Goal: Find specific page/section: Find specific page/section

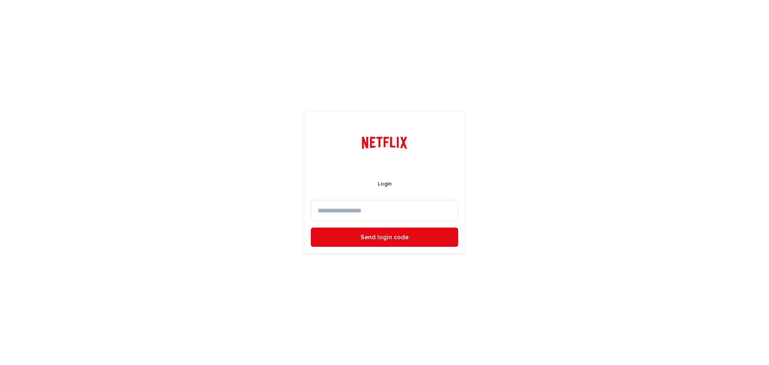
click at [373, 210] on input at bounding box center [384, 210] width 147 height 21
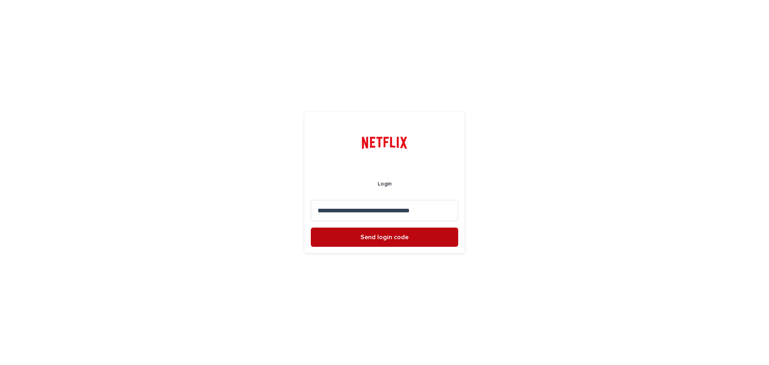
type input "**********"
click at [382, 239] on span "Send login code" at bounding box center [384, 237] width 48 height 6
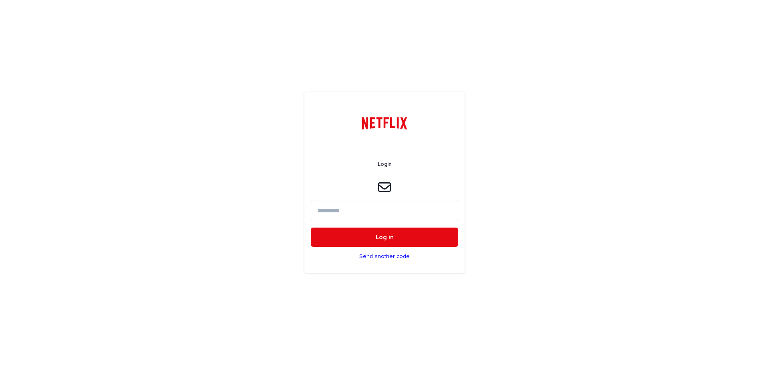
click at [410, 214] on input at bounding box center [384, 210] width 147 height 21
click at [418, 211] on input at bounding box center [384, 210] width 147 height 21
paste input "******"
type input "******"
click at [417, 236] on button "Log in" at bounding box center [384, 236] width 147 height 19
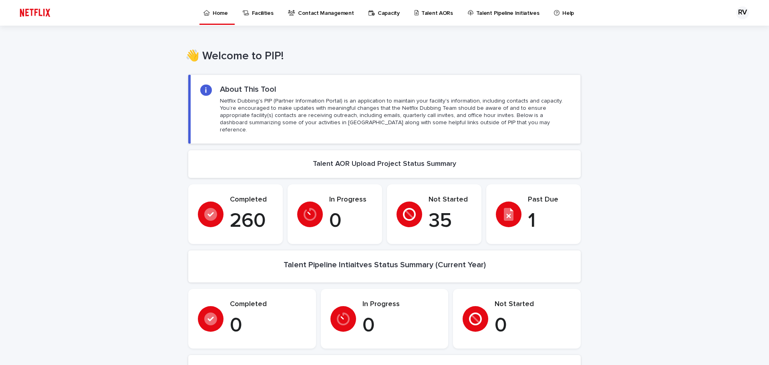
click at [543, 217] on p "1" at bounding box center [549, 221] width 43 height 24
click at [515, 215] on div at bounding box center [509, 214] width 26 height 26
click at [504, 208] on icon at bounding box center [509, 214] width 10 height 13
click at [435, 11] on p "Talent AORs" at bounding box center [437, 8] width 32 height 17
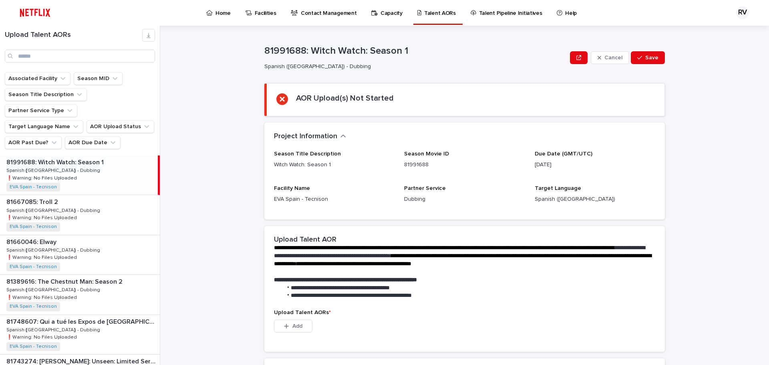
click at [89, 155] on div "81991688: Witch Watch: Season 1 81991688: Witch Watch: Season 1 Spanish ([GEOGR…" at bounding box center [79, 174] width 158 height 39
click at [93, 156] on div "81991688: Witch Watch: Season 1 81991688: Witch Watch: Season 1 Spanish ([GEOGR…" at bounding box center [79, 174] width 158 height 39
click at [73, 213] on p "❗️Warning: No Files Uploaded" at bounding box center [42, 216] width 72 height 7
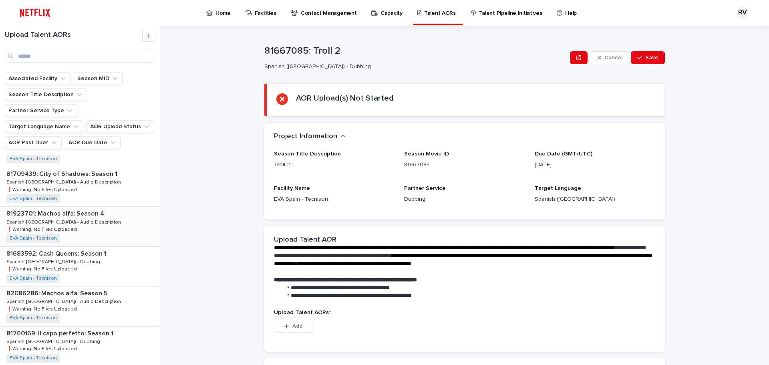
scroll to position [400, 0]
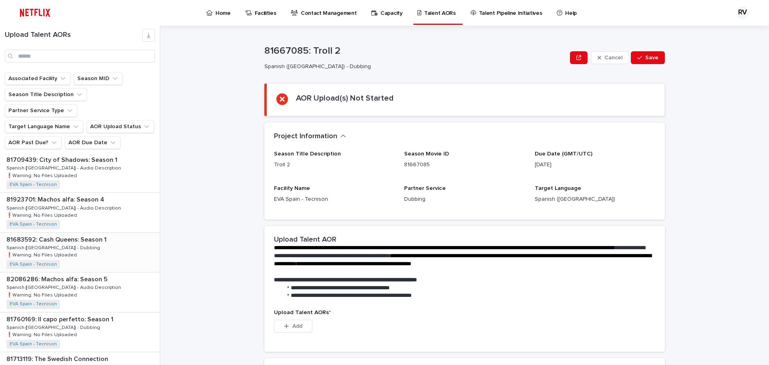
click at [103, 234] on div "81683592: Cash Queens: Season 1 81683592: Cash Queens: Season 1 Spanish ([GEOGR…" at bounding box center [80, 252] width 160 height 39
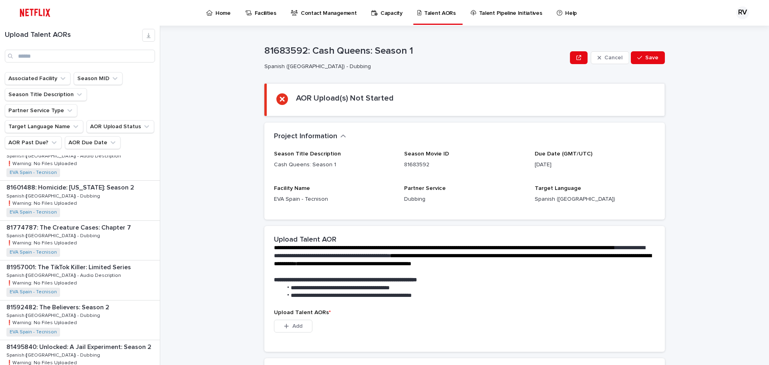
scroll to position [921, 0]
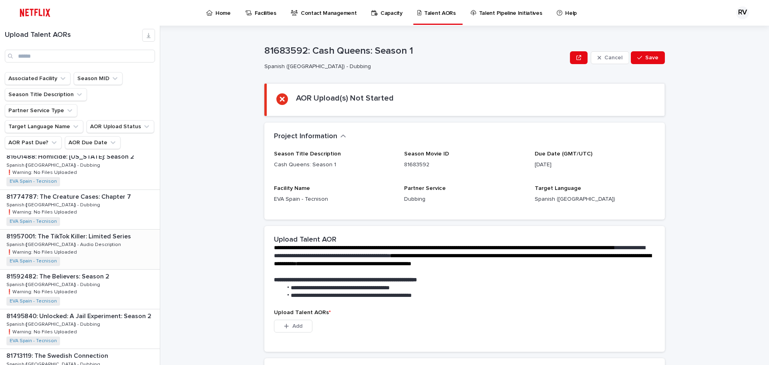
click at [105, 230] on div "81957001: The TikTok Killer: Limited Series 81957001: The TikTok Killer: Limite…" at bounding box center [80, 248] width 160 height 39
click at [42, 231] on p "81957001: The TikTok Killer: Limited Series" at bounding box center [69, 235] width 126 height 9
click at [55, 53] on input "Search" at bounding box center [80, 56] width 150 height 13
type input "*"
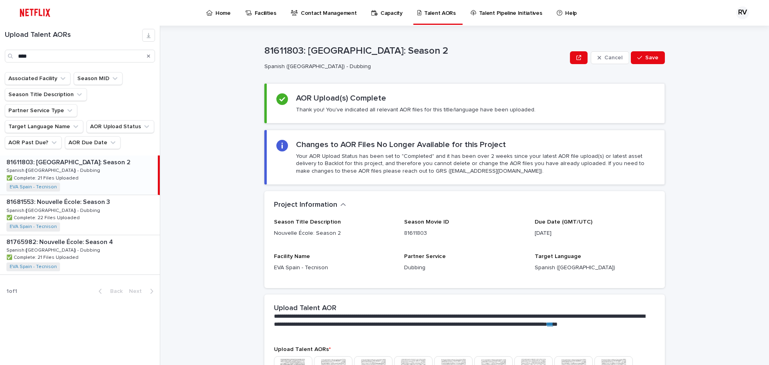
drag, startPoint x: 61, startPoint y: 42, endPoint x: 51, endPoint y: 49, distance: 12.4
click at [57, 45] on div "Upload Talent AORs ****" at bounding box center [80, 46] width 160 height 34
click at [43, 58] on input "****" at bounding box center [80, 56] width 150 height 13
drag, startPoint x: 46, startPoint y: 56, endPoint x: -55, endPoint y: 49, distance: 101.6
click at [0, 49] on html "Home Facilities Contact Management Capacity Talent AORs Talent Pipeline Initiat…" at bounding box center [384, 182] width 769 height 365
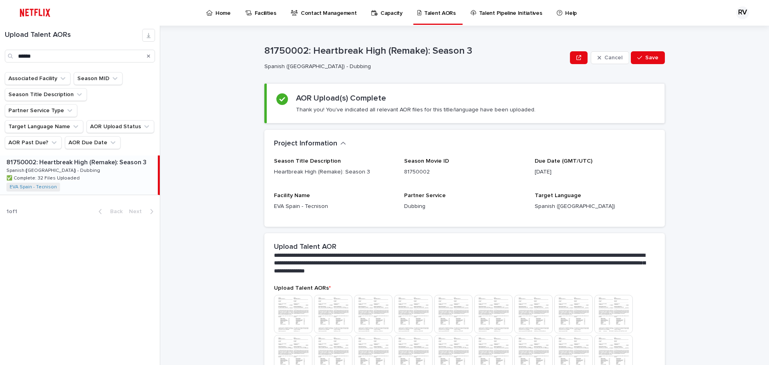
click at [68, 155] on div "81750002: Heartbreak High (Remake): Season 3 81750002: Heartbreak High (Remake)…" at bounding box center [79, 174] width 158 height 39
drag, startPoint x: 61, startPoint y: 60, endPoint x: -154, endPoint y: 58, distance: 215.1
click at [0, 58] on html "Home Facilities Contact Management Capacity Talent AORs Talent Pipeline Initiat…" at bounding box center [384, 182] width 769 height 365
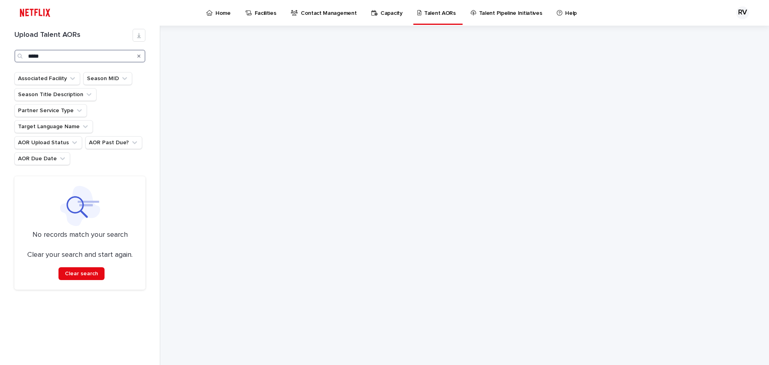
drag, startPoint x: 81, startPoint y: 60, endPoint x: -165, endPoint y: 56, distance: 245.9
click at [0, 56] on html "Home Facilities Contact Management Capacity Talent AORs Talent Pipeline Initiat…" at bounding box center [384, 182] width 769 height 365
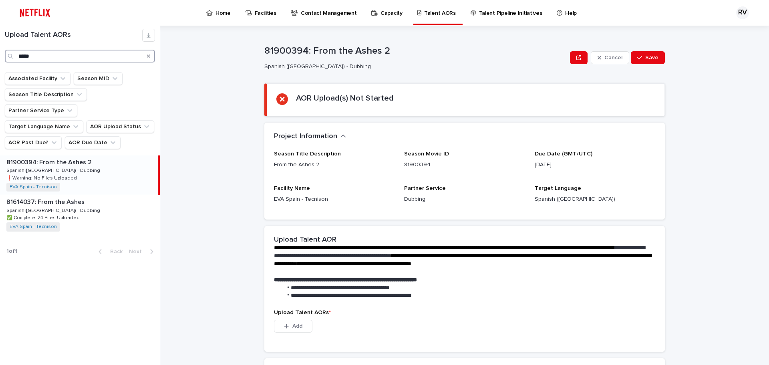
type input "*****"
click at [81, 155] on div "81900394: From the Ashes 2 81900394: From the Ashes 2 Spanish ([GEOGRAPHIC_DATA…" at bounding box center [79, 174] width 158 height 39
click at [78, 155] on div "81900394: From the Ashes 2 81900394: From the Ashes 2 Spanish ([GEOGRAPHIC_DATA…" at bounding box center [79, 174] width 158 height 39
click at [71, 155] on div "81900394: From the Ashes 2 81900394: From the Ashes 2 Spanish ([GEOGRAPHIC_DATA…" at bounding box center [79, 174] width 158 height 39
